Goal: Use online tool/utility: Use online tool/utility

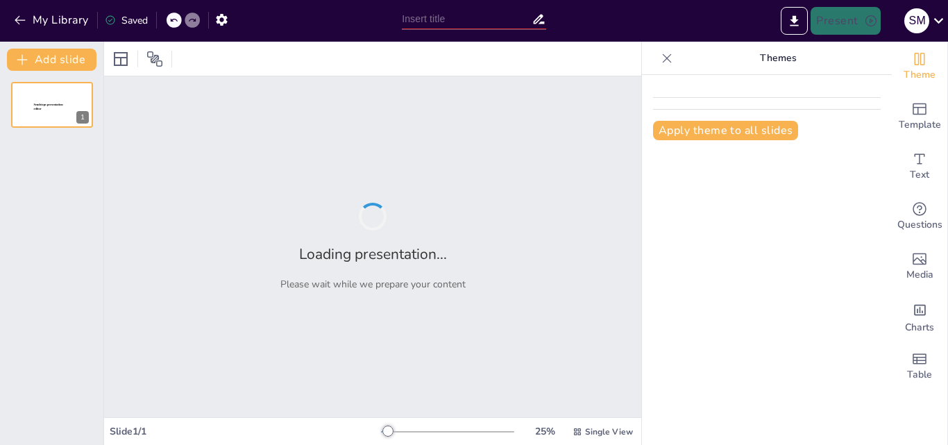
type input "Historia y Transformación del [GEOGRAPHIC_DATA]: Un Viaje desde sus Orígenes"
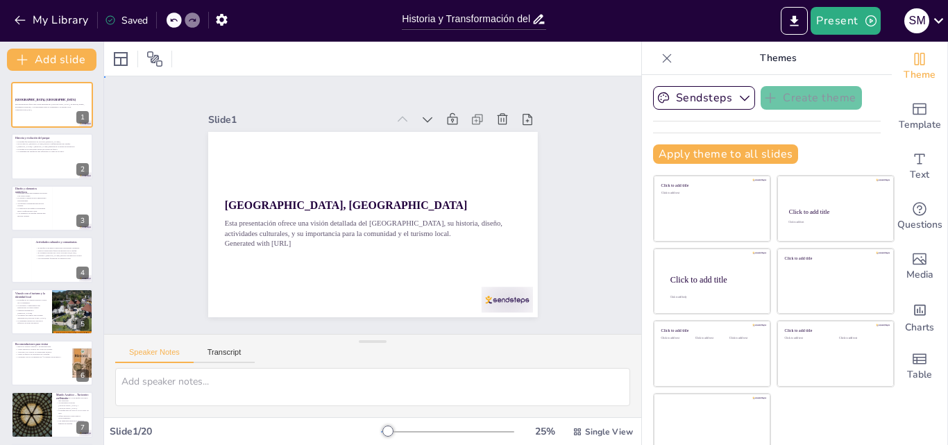
click at [555, 249] on div "Slide 1 [GEOGRAPHIC_DATA], [GEOGRAPHIC_DATA] Esta presentación ofrece una visió…" at bounding box center [373, 204] width 364 height 579
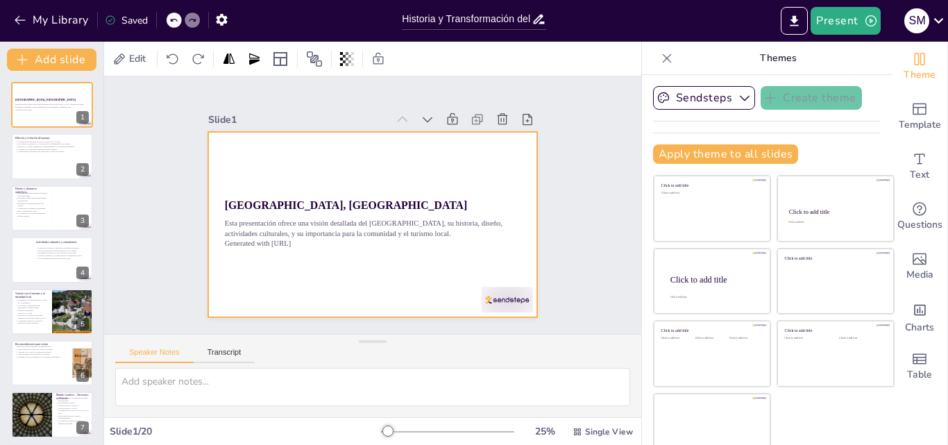
checkbox input "true"
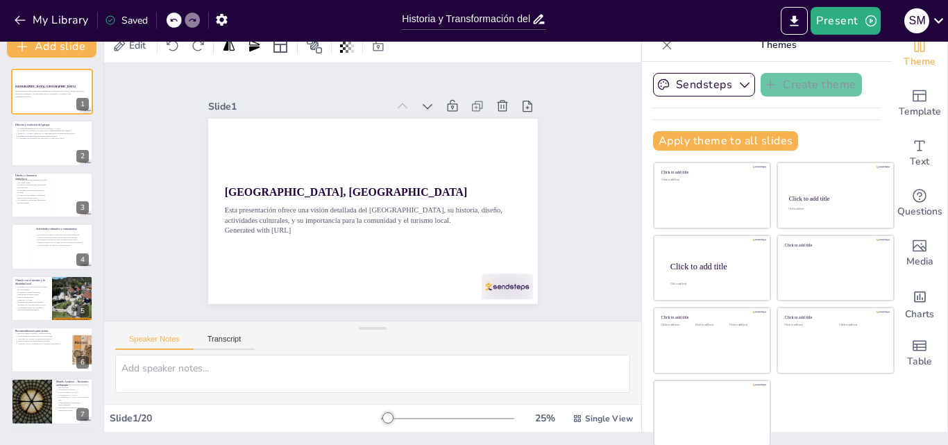
scroll to position [15, 0]
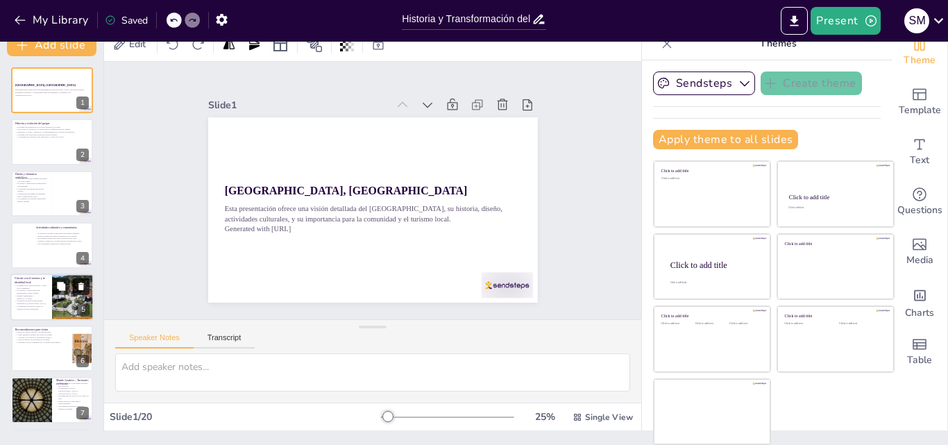
click at [79, 290] on icon at bounding box center [81, 287] width 6 height 8
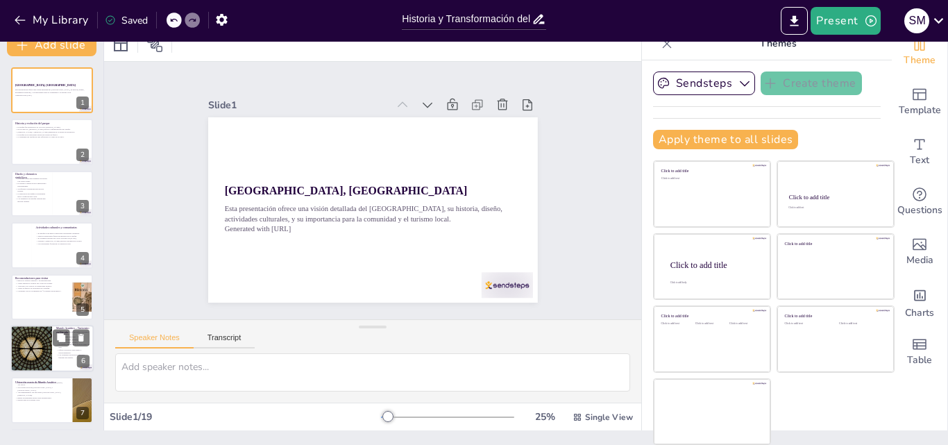
checkbox input "true"
click at [42, 353] on div at bounding box center [31, 348] width 83 height 47
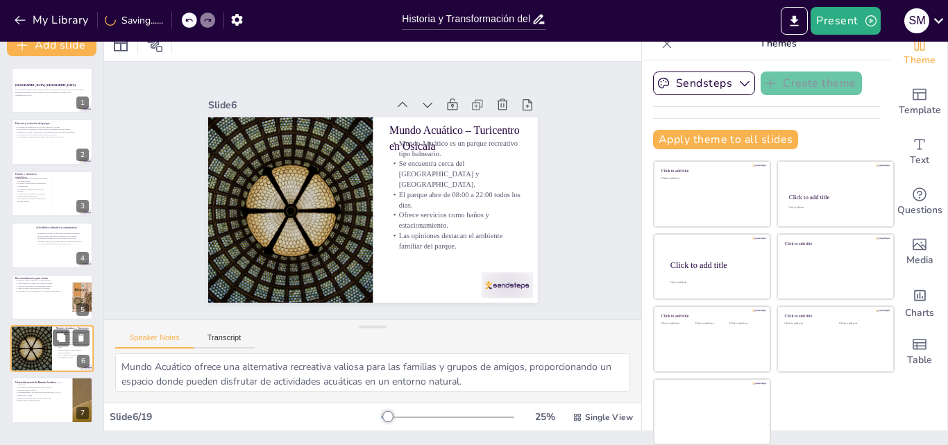
type textarea "Mundo Acuático ofrece una alternativa recreativa valiosa para las familias y gr…"
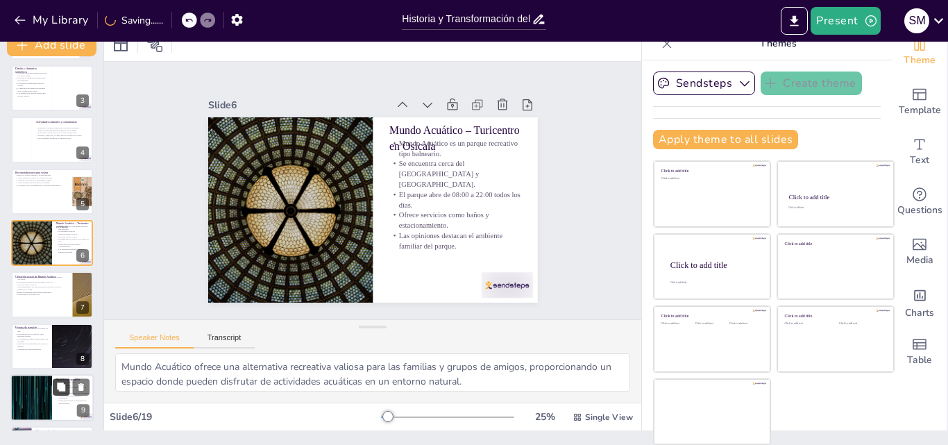
checkbox input "true"
click at [63, 380] on button at bounding box center [61, 386] width 17 height 17
type textarea "Lo ipsumdolorsita co adipiscin elitsed doei tempo i utlaboreetdolor ma aliquae …"
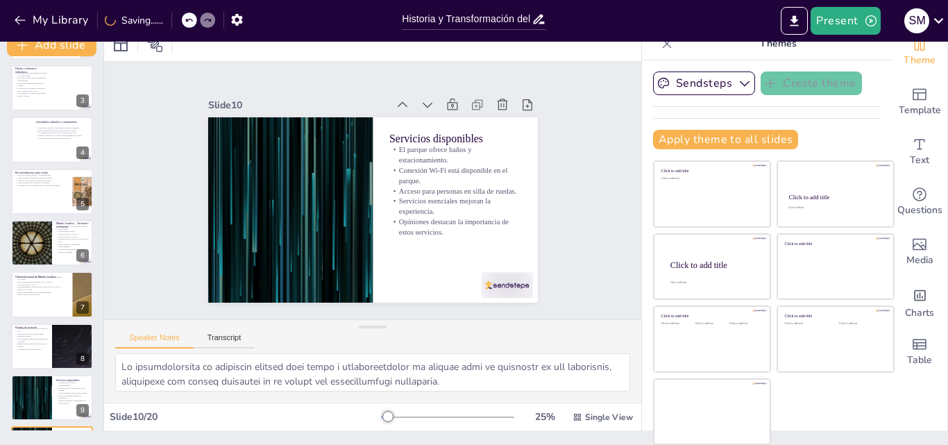
scroll to position [312, 0]
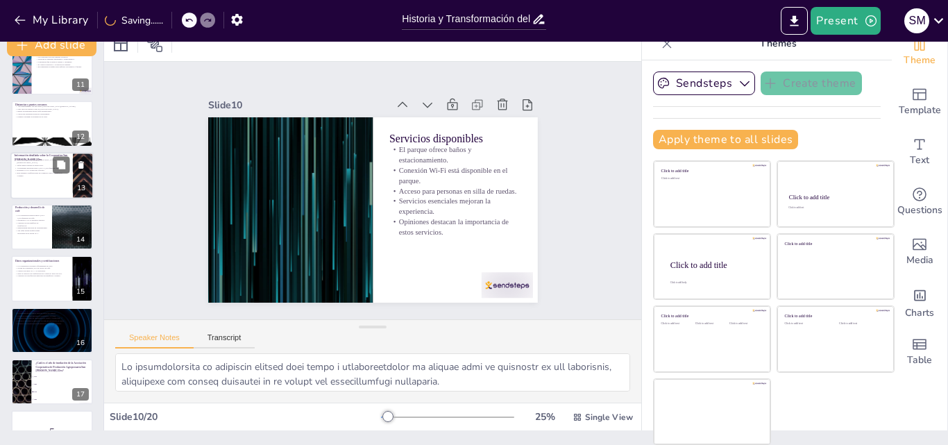
checkbox input "true"
click at [60, 180] on div at bounding box center [51, 175] width 83 height 47
type textarea "Lo ipsumdolo si am consectetur ad 6398-1252 elits do eiusmo te in utlabore etdo…"
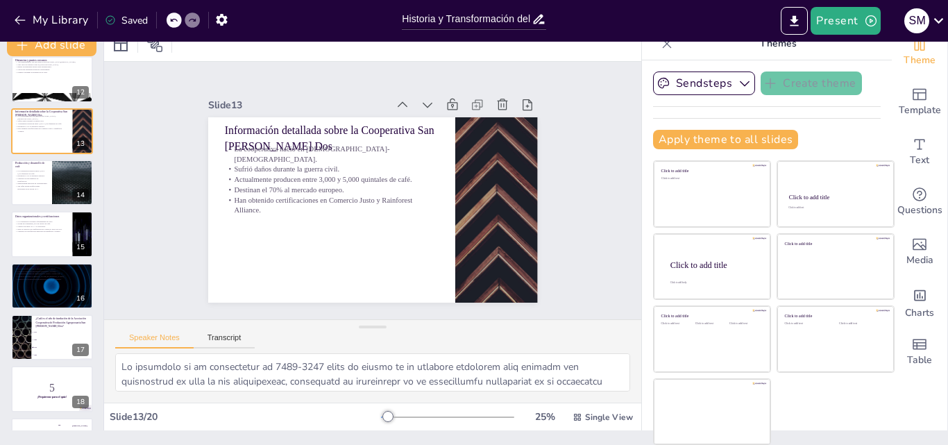
scroll to position [676, 0]
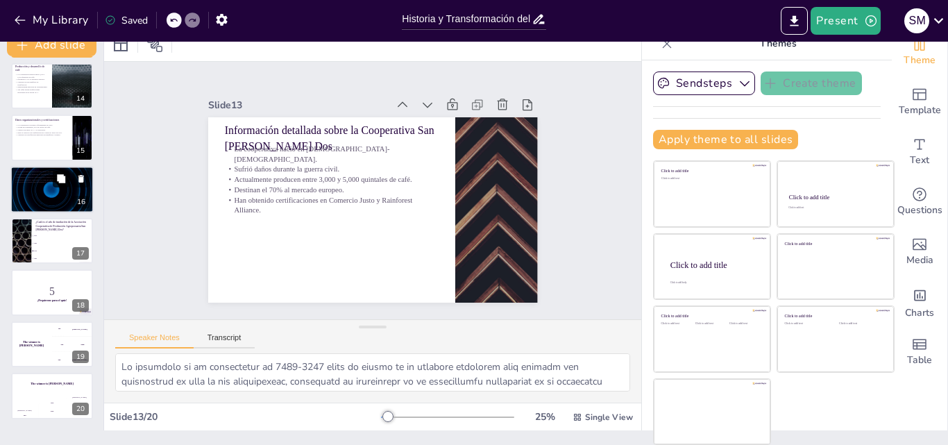
checkbox input "true"
click at [67, 175] on button at bounding box center [61, 178] width 17 height 17
type textarea "La ubicación de la administración central es clave para facilitar el contacto y…"
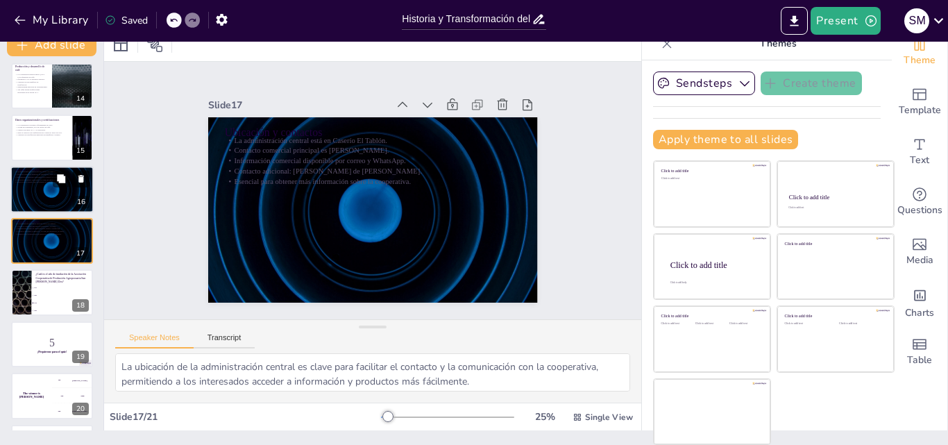
scroll to position [673, 0]
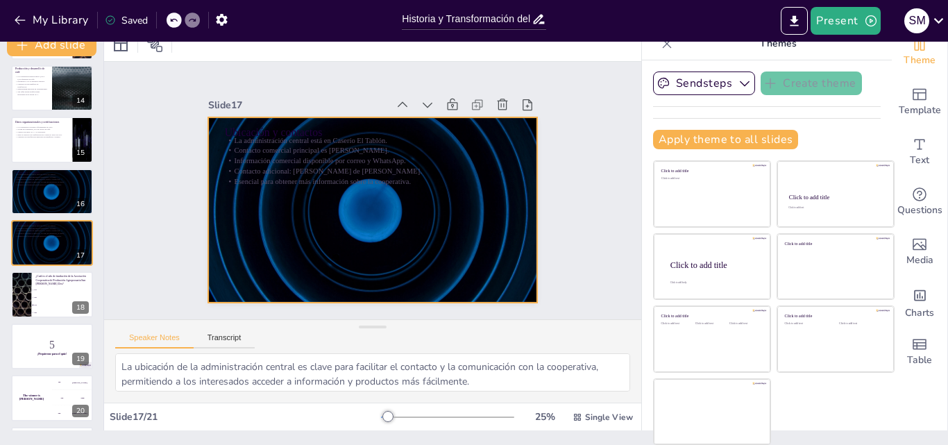
click at [283, 194] on div at bounding box center [354, 198] width 303 height 376
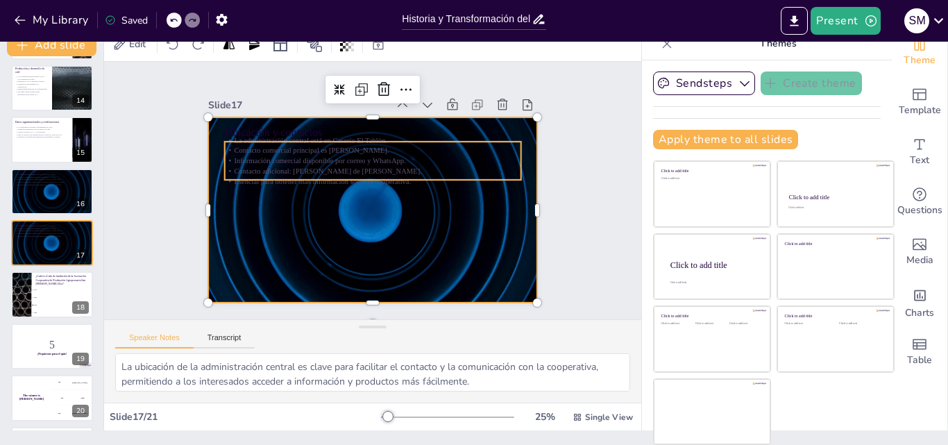
click at [292, 154] on p "Información comercial disponible por correo y WhatsApp." at bounding box center [395, 210] width 206 height 227
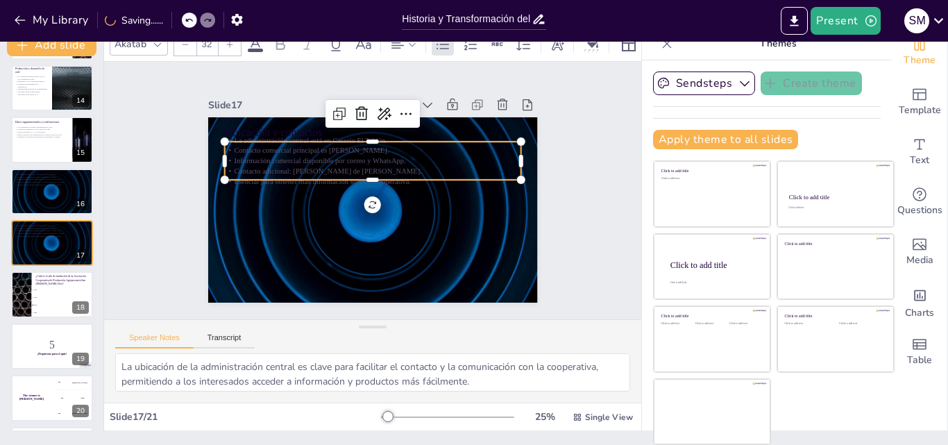
click at [548, 234] on div "Slide 1 [GEOGRAPHIC_DATA], [GEOGRAPHIC_DATA] Esta presentación ofrece una visió…" at bounding box center [372, 191] width 429 height 266
checkbox input "true"
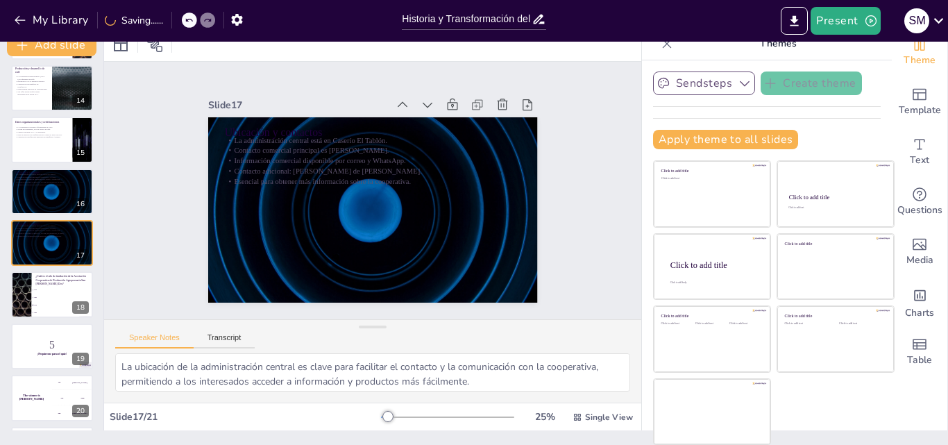
click at [738, 84] on icon "button" at bounding box center [745, 83] width 14 height 14
click at [735, 128] on icon at bounding box center [740, 130] width 11 height 11
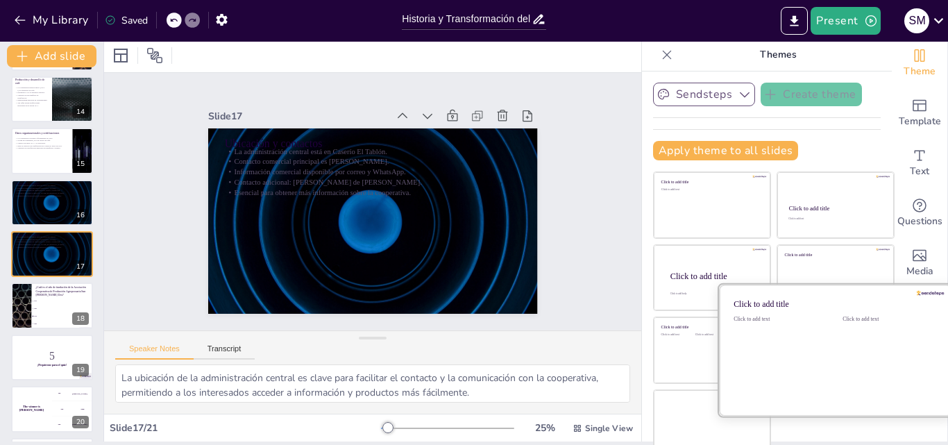
scroll to position [0, 0]
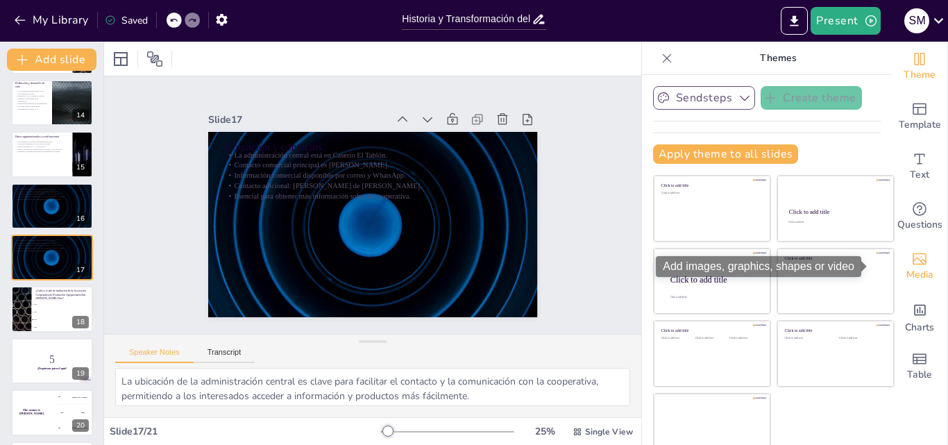
click at [907, 271] on span "Media" at bounding box center [920, 274] width 27 height 15
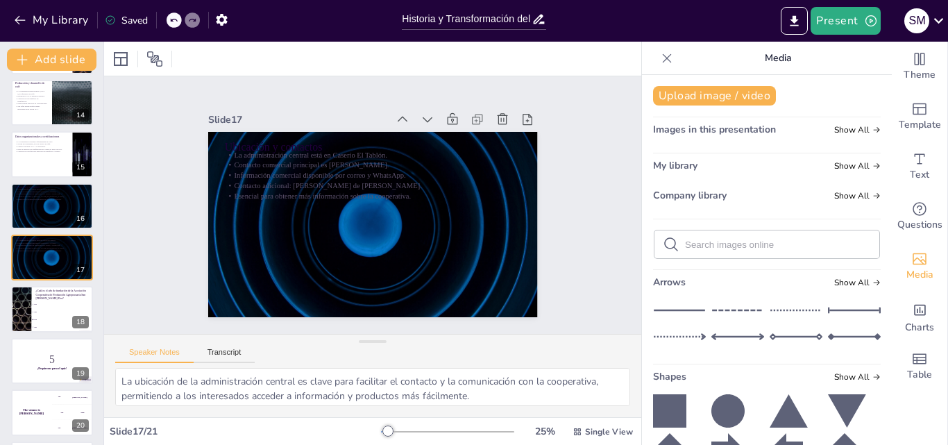
click at [642, 61] on div "Media" at bounding box center [767, 58] width 250 height 33
click at [642, 59] on div "Media" at bounding box center [767, 58] width 250 height 33
click at [656, 62] on div at bounding box center [667, 58] width 22 height 22
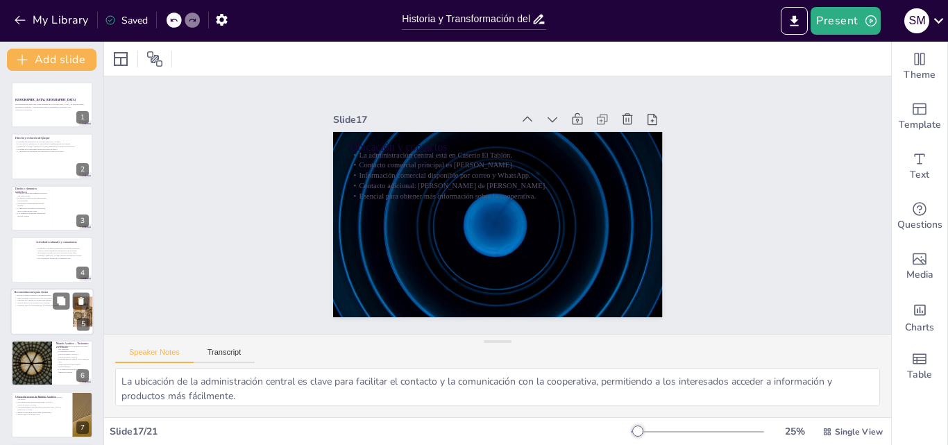
checkbox input "true"
click at [56, 292] on p "Recomendaciones para visitar" at bounding box center [42, 292] width 54 height 4
type textarea "La búsqueda de elementos artísticos como el obelisco pintado es una manera exce…"
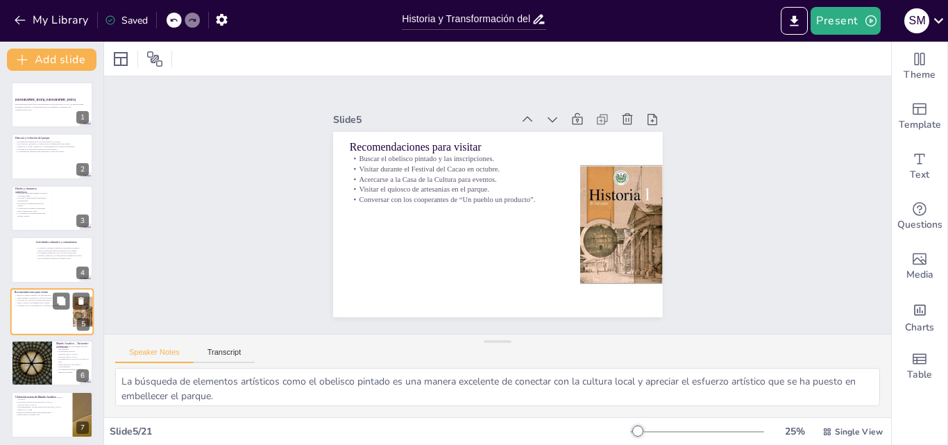
scroll to position [53, 0]
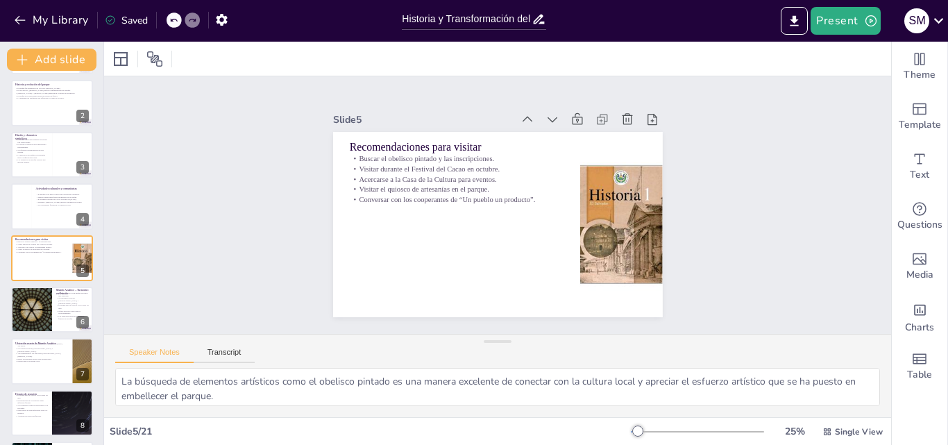
click at [703, 201] on div "Slide 1 [GEOGRAPHIC_DATA], [GEOGRAPHIC_DATA] Esta presentación ofrece una visió…" at bounding box center [497, 204] width 788 height 671
click at [626, 233] on div "Slide 1 [GEOGRAPHIC_DATA], [GEOGRAPHIC_DATA] Esta presentación ofrece una visió…" at bounding box center [498, 204] width 258 height 787
checkbox input "true"
click at [55, 224] on div at bounding box center [51, 206] width 83 height 47
type textarea "Lo ipsumdo sit ametco adip elitse doeiusmo tempori ut laboreetdol ma al enim ad…"
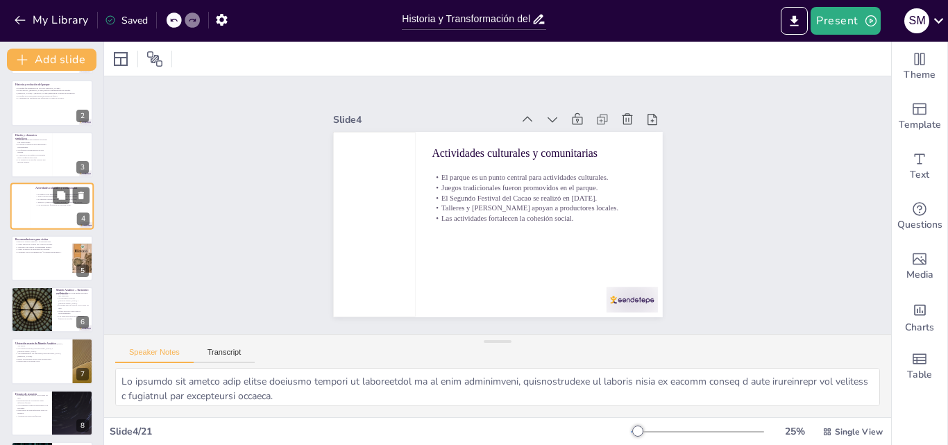
scroll to position [2, 0]
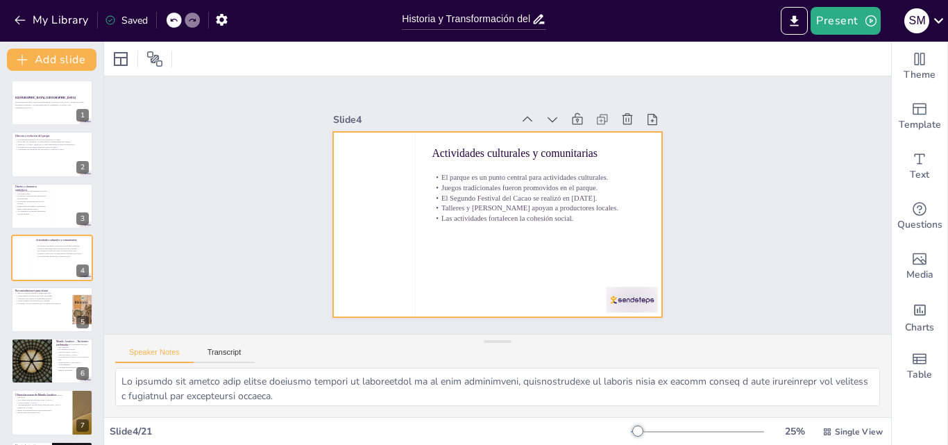
click at [455, 182] on div at bounding box center [554, 94] width 199 height 176
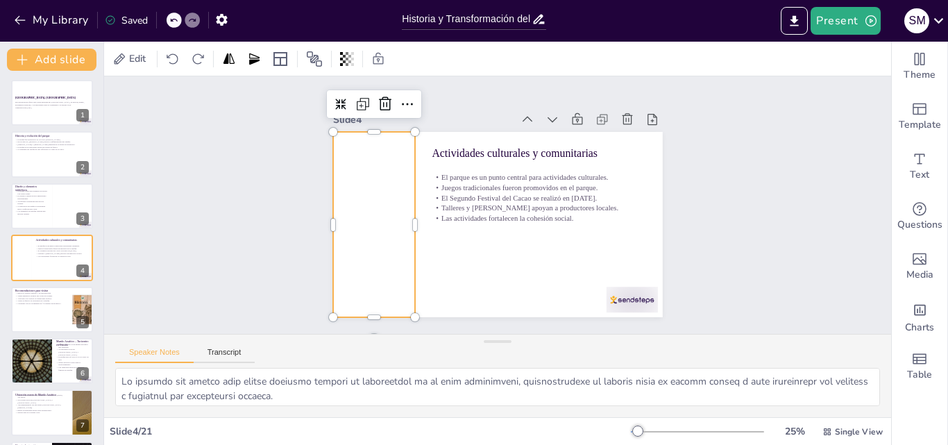
click at [425, 287] on div at bounding box center [517, 328] width 185 height 83
click at [510, 241] on div at bounding box center [602, 273] width 185 height 193
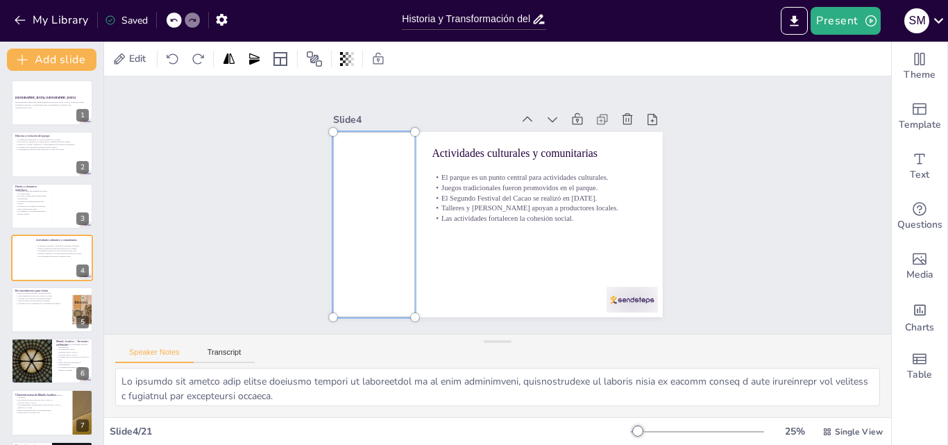
click at [725, 189] on div "Slide 1 [GEOGRAPHIC_DATA], [GEOGRAPHIC_DATA] Esta presentación ofrece una visió…" at bounding box center [497, 205] width 671 height 788
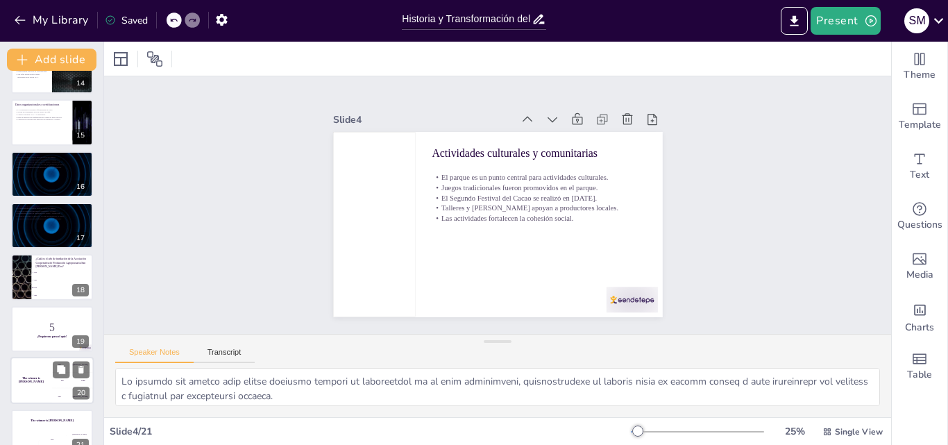
scroll to position [727, 0]
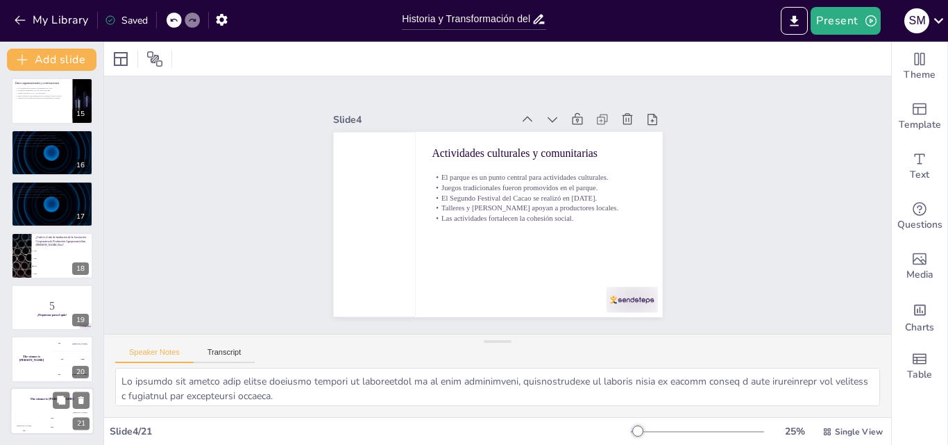
checkbox input "true"
click at [66, 412] on div "[PERSON_NAME]" at bounding box center [80, 412] width 28 height 2
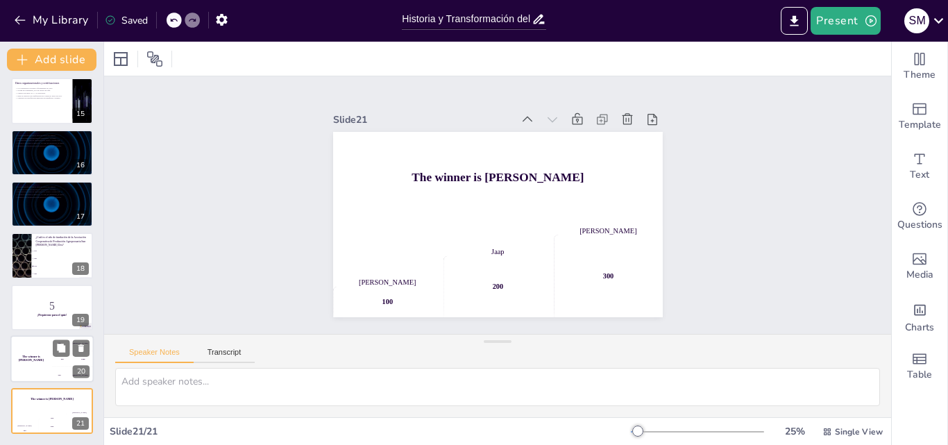
click at [22, 367] on div "The winner is [PERSON_NAME]" at bounding box center [31, 358] width 42 height 47
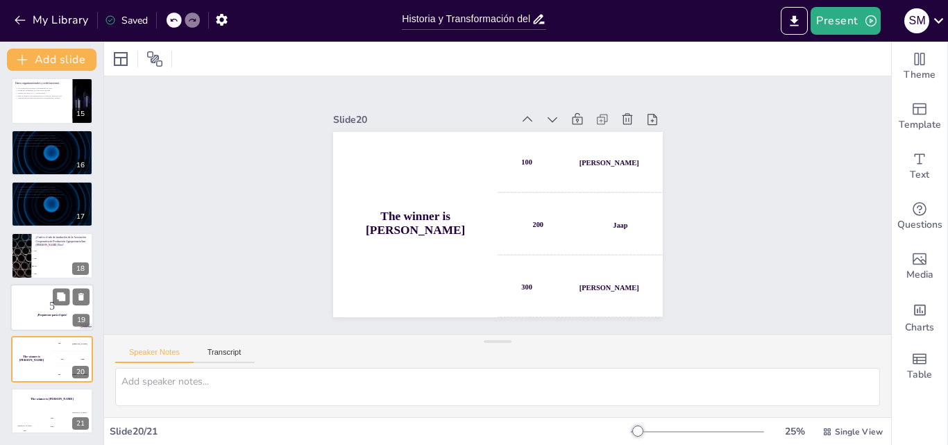
checkbox input "true"
click at [37, 315] on strong "¡Prepárense para el quiz!" at bounding box center [52, 315] width 30 height 3
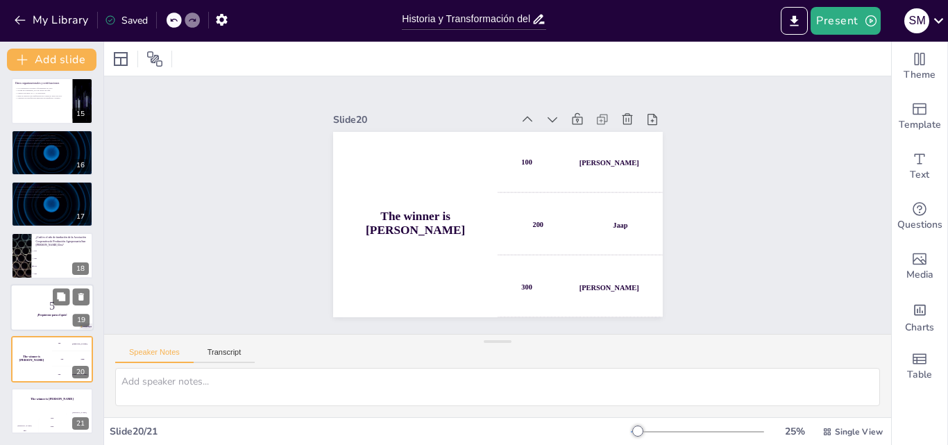
checkbox input "true"
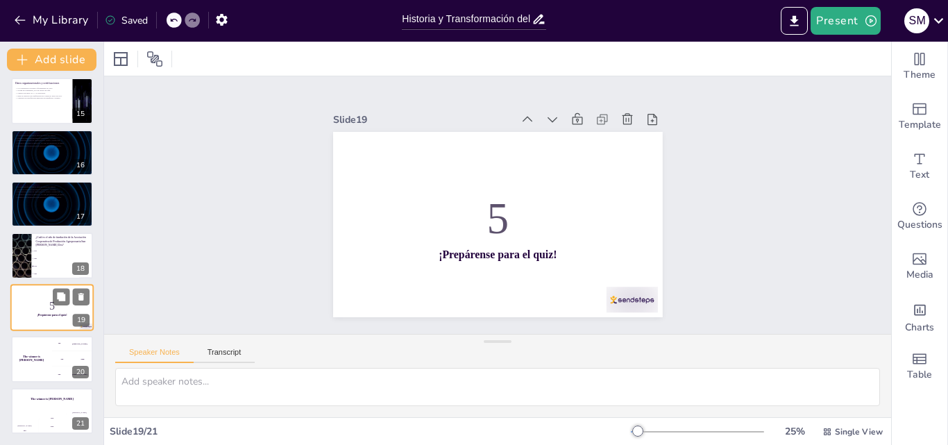
checkbox input "true"
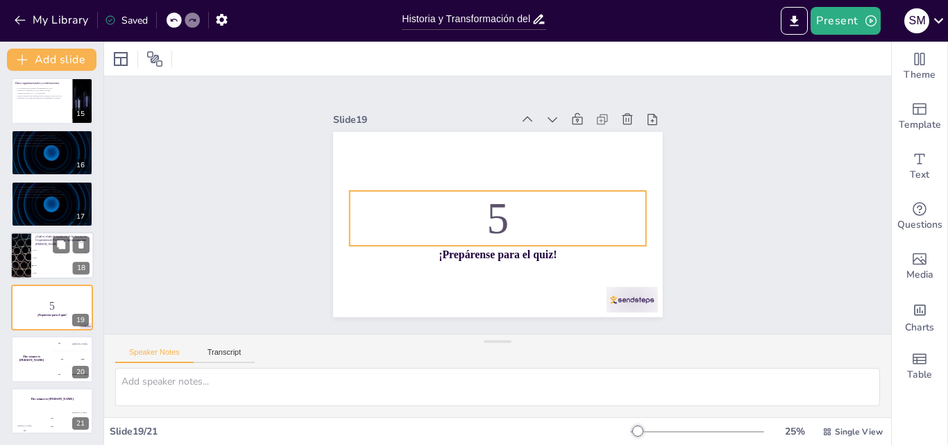
checkbox input "true"
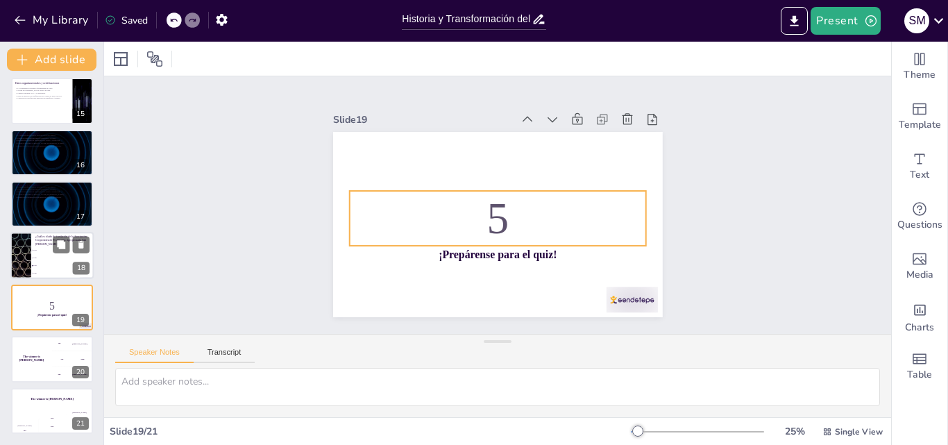
checkbox input "true"
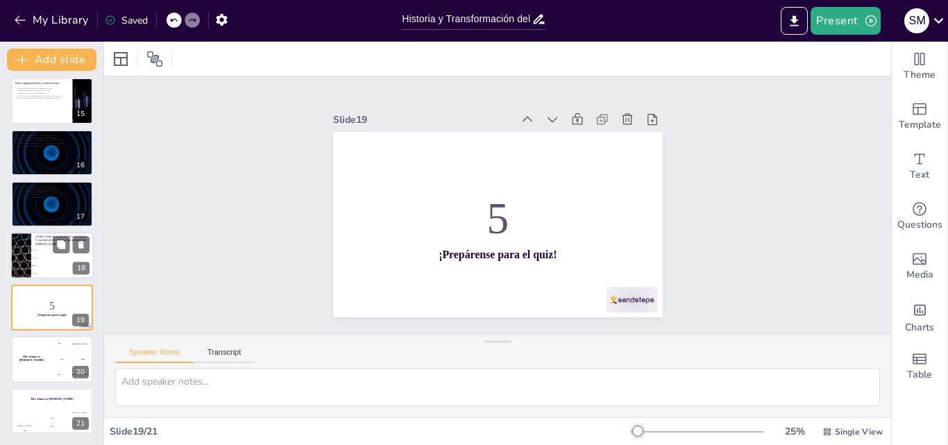
checkbox input "true"
click at [60, 271] on li "1985" at bounding box center [62, 274] width 62 height 8
type textarea "La respuesta correcta es 1979, como se menciona en la diapositiva "Información …"
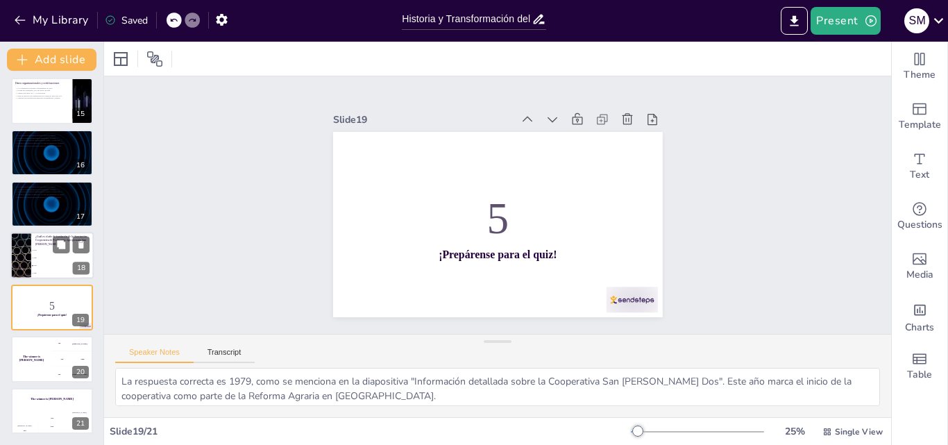
checkbox input "true"
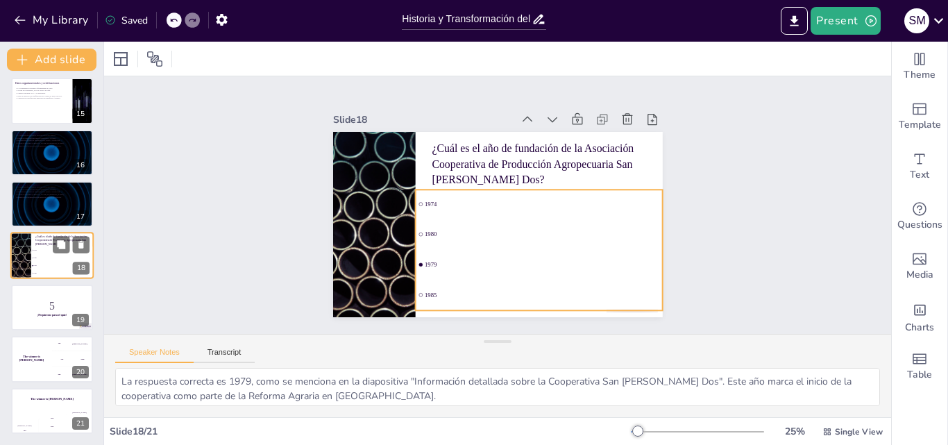
scroll to position [725, 0]
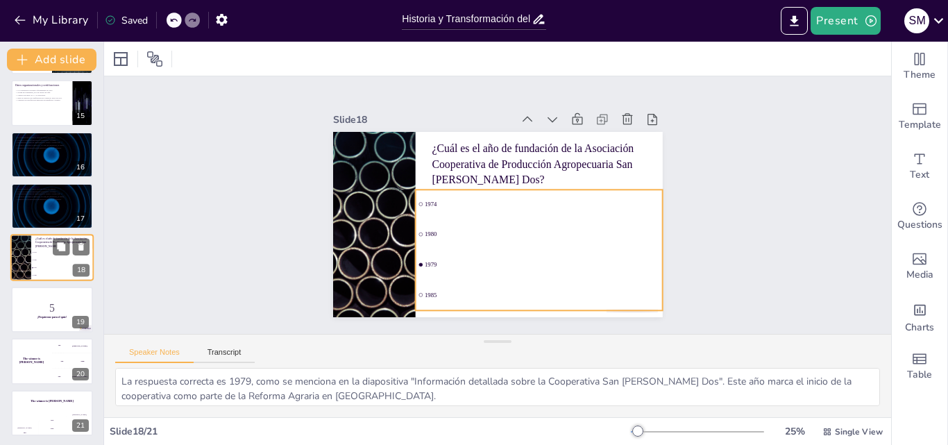
checkbox input "true"
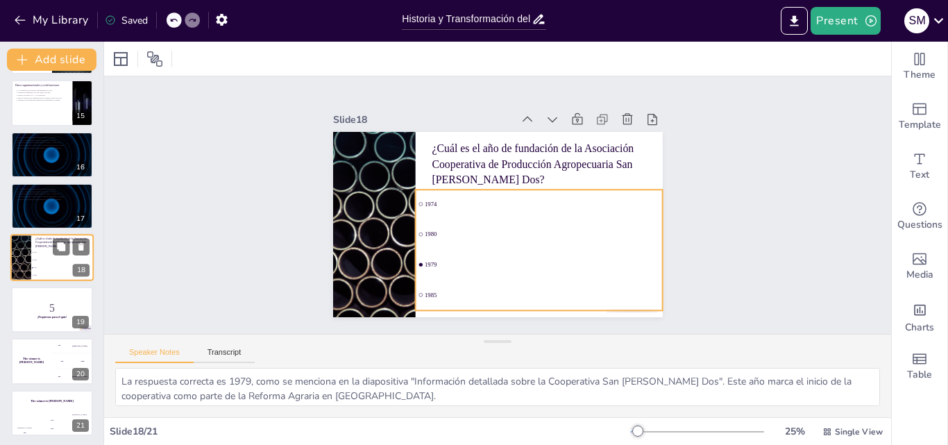
checkbox input "true"
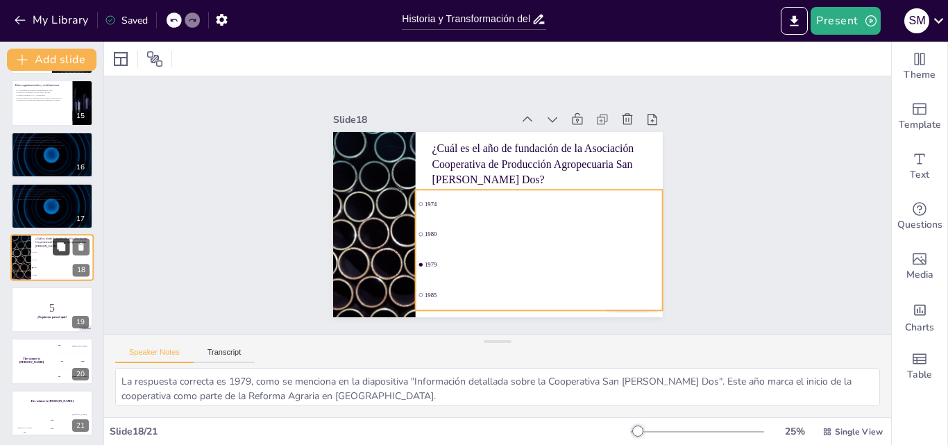
checkbox input "true"
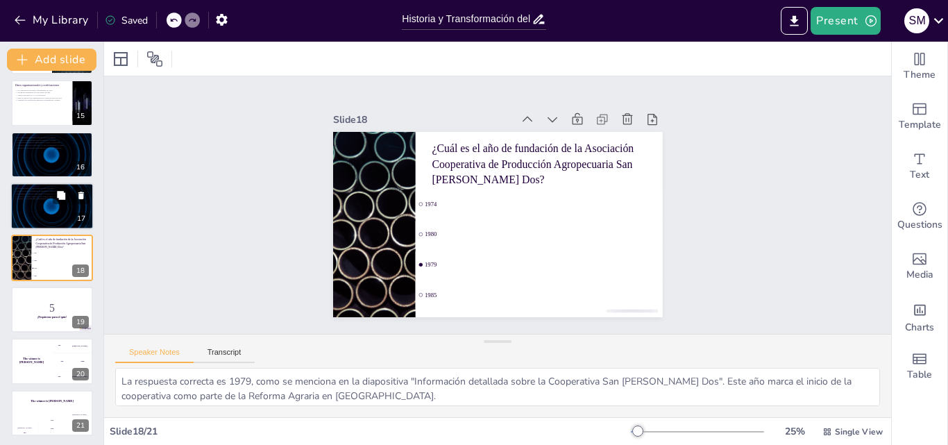
checkbox input "true"
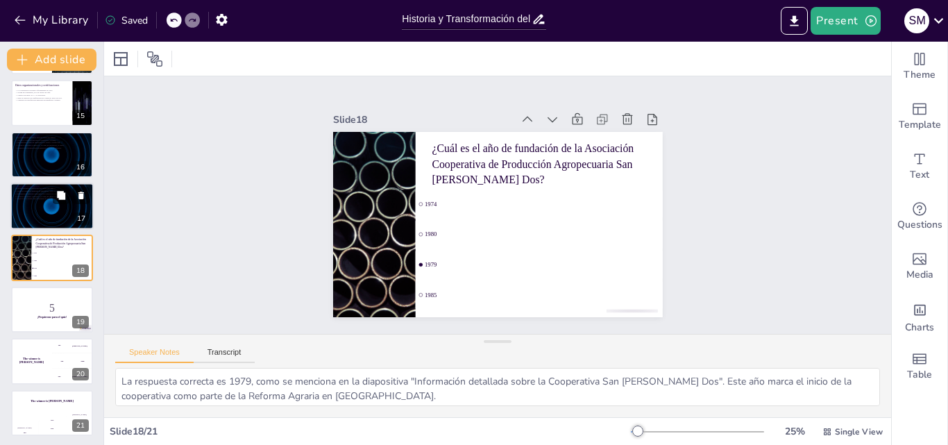
checkbox input "true"
click at [63, 201] on button at bounding box center [61, 195] width 17 height 17
type textarea "La ubicación de la administración central es clave para facilitar el contacto y…"
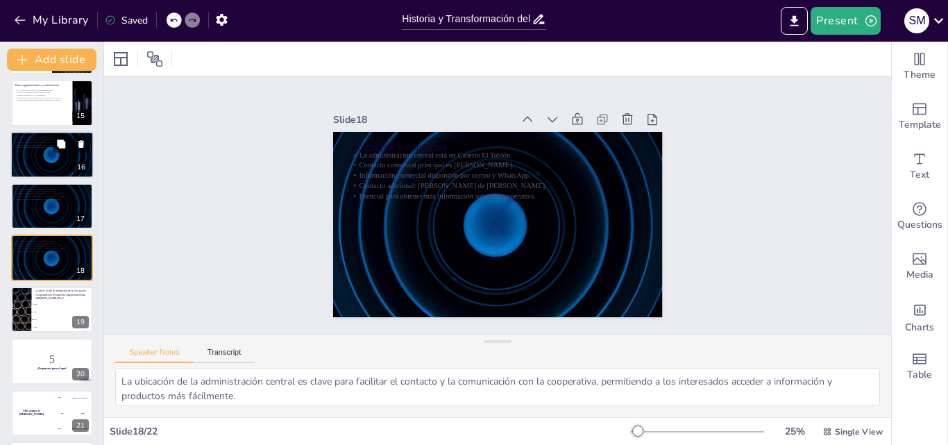
click at [55, 161] on div at bounding box center [51, 154] width 83 height 47
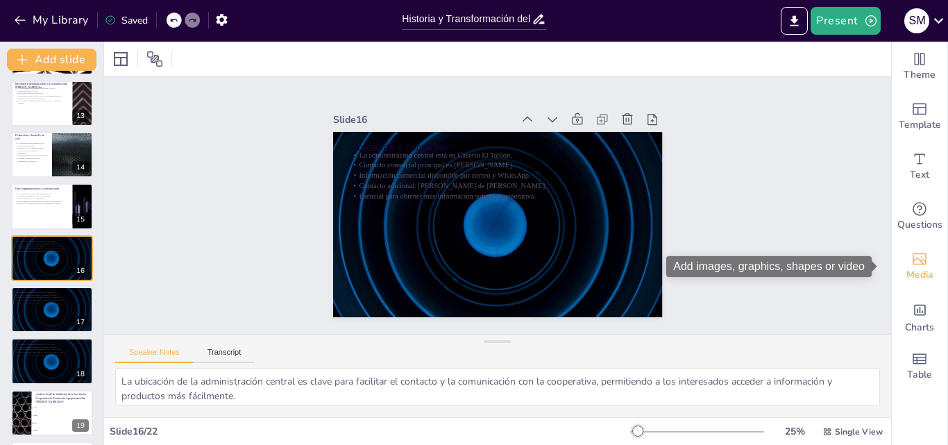
click at [912, 274] on span "Media" at bounding box center [920, 274] width 27 height 15
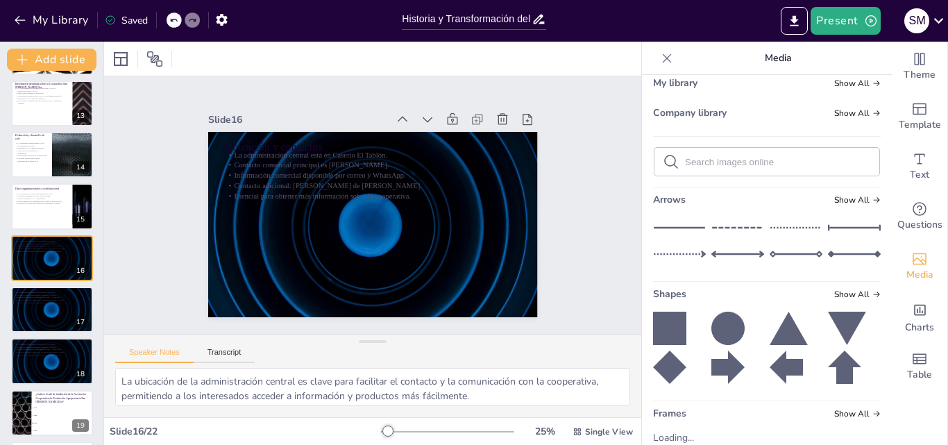
scroll to position [146, 0]
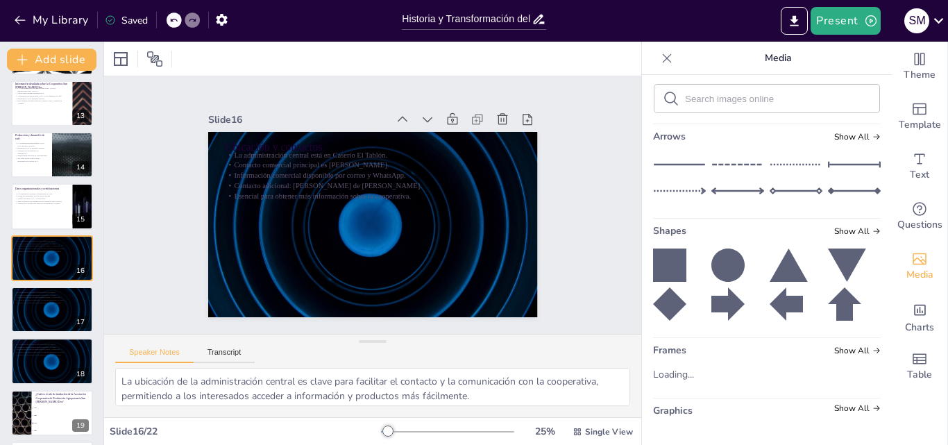
click at [669, 269] on icon at bounding box center [669, 265] width 33 height 33
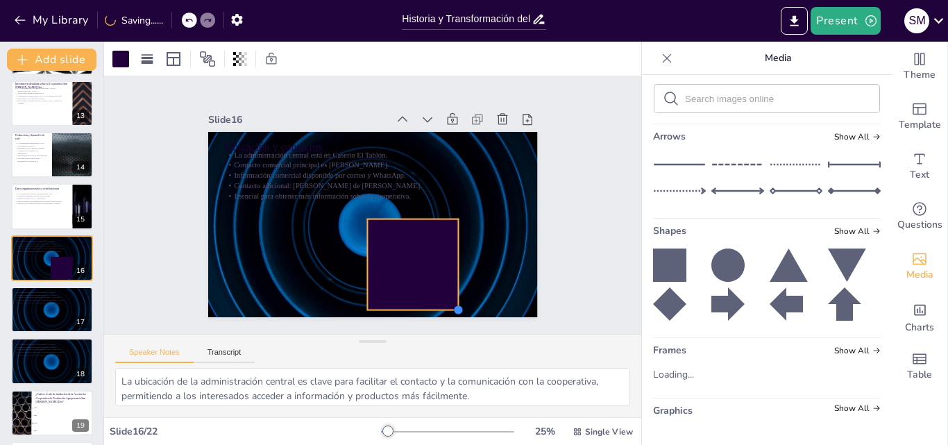
drag, startPoint x: 430, startPoint y: 301, endPoint x: 403, endPoint y: 255, distance: 53.8
click at [435, 310] on div "Ubicación y contactos La administración central está en Caserío El Tablón. Cont…" at bounding box center [353, 206] width 219 height 347
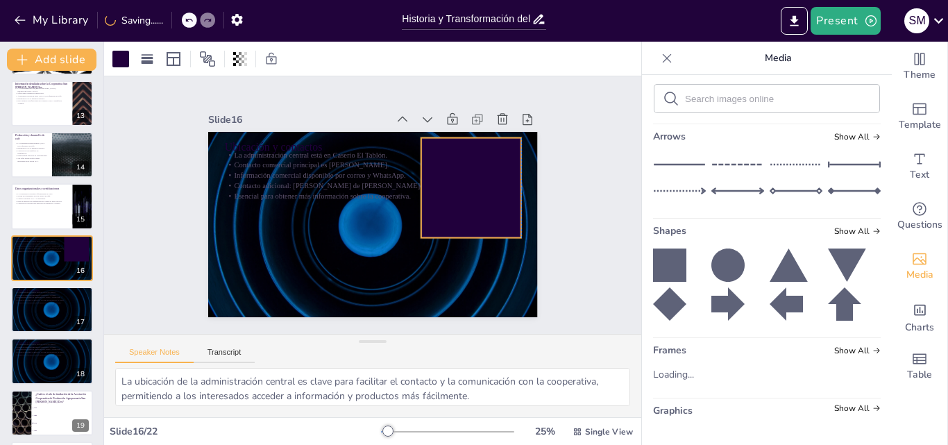
drag, startPoint x: 392, startPoint y: 235, endPoint x: 465, endPoint y: 164, distance: 101.6
click at [395, 155] on div at bounding box center [335, 112] width 119 height 119
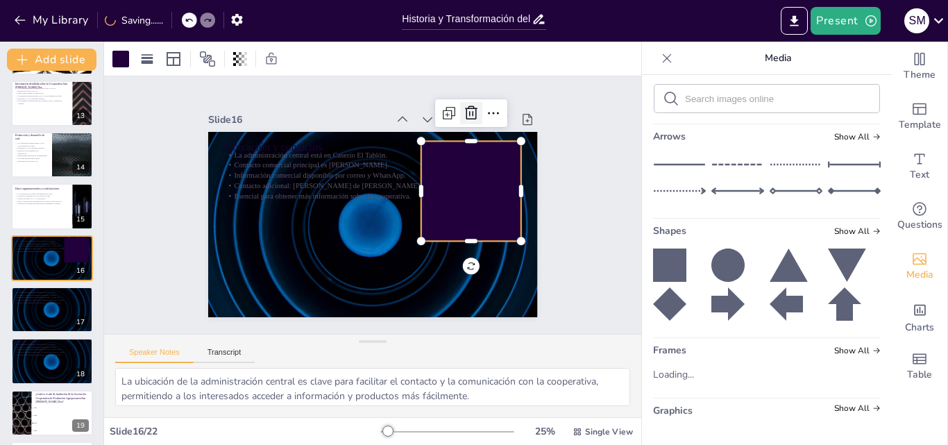
click at [360, 326] on icon at bounding box center [348, 338] width 24 height 24
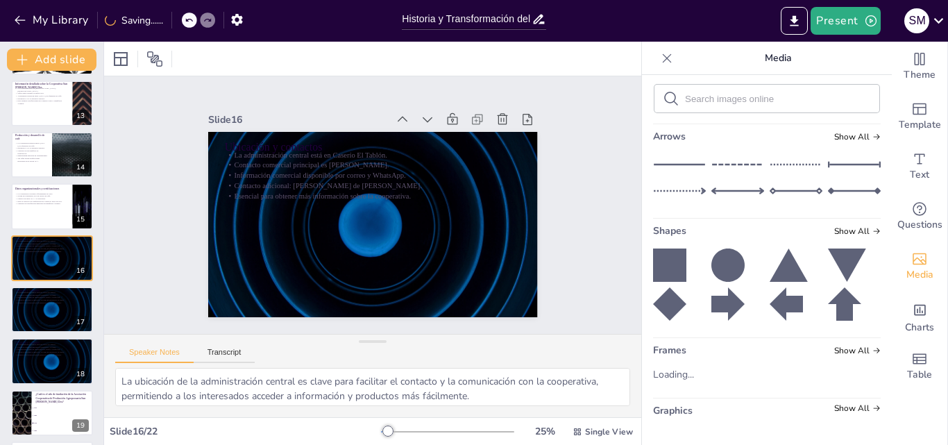
click at [656, 62] on div at bounding box center [667, 58] width 22 height 22
checkbox input "true"
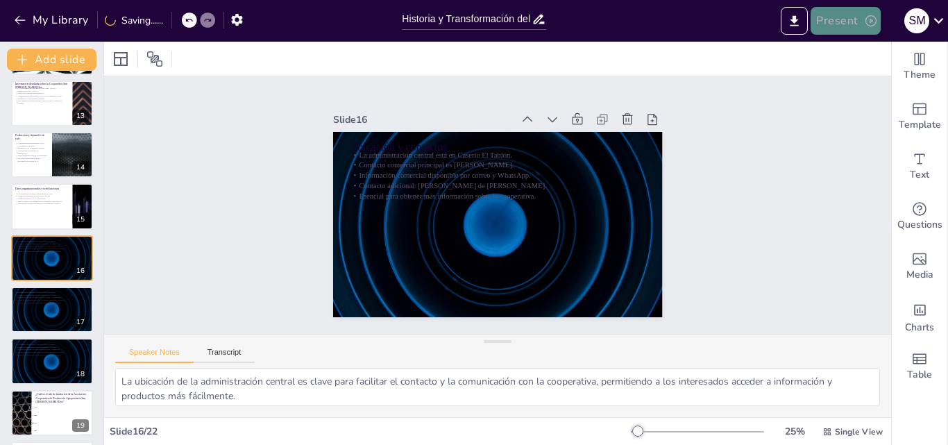
click at [843, 23] on button "Present" at bounding box center [845, 21] width 69 height 28
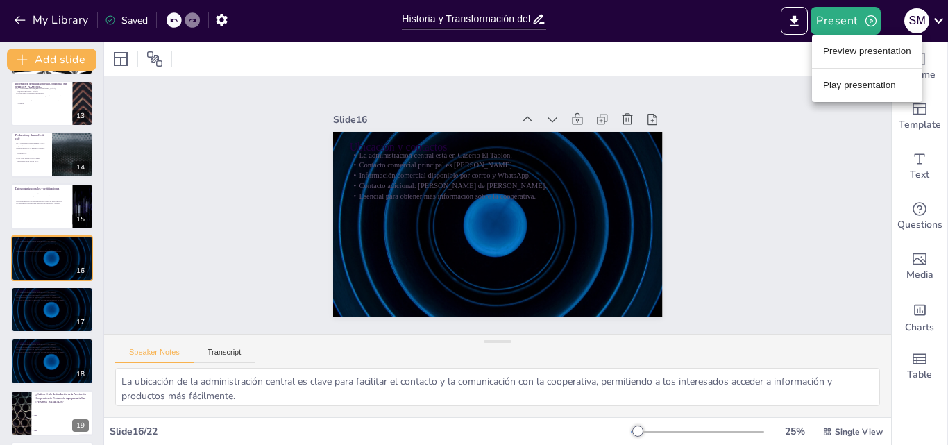
click at [815, 37] on ul "Preview presentation Play presentation" at bounding box center [867, 68] width 110 height 67
